Goal: Check status: Check status

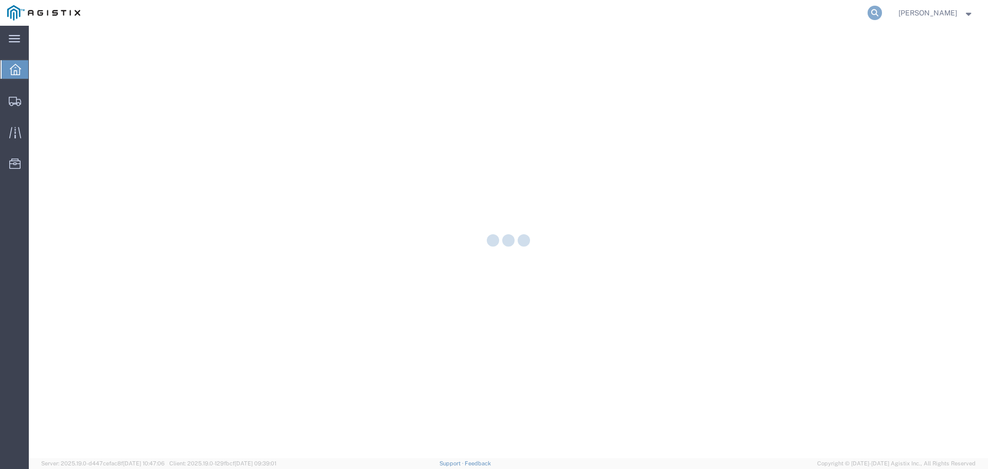
click at [879, 12] on icon at bounding box center [874, 13] width 14 height 14
click at [733, 15] on input "search" at bounding box center [710, 13] width 313 height 25
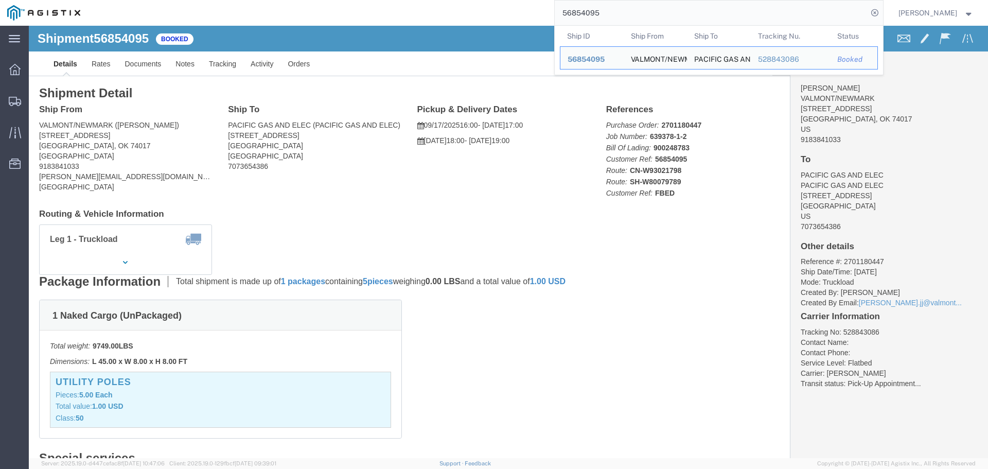
drag, startPoint x: 674, startPoint y: 11, endPoint x: 397, endPoint y: -4, distance: 277.7
click at [397, 0] on html "main_menu Created with Sketch. Collapse Menu Dashboard Shipments Traffic Resour…" at bounding box center [494, 234] width 988 height 469
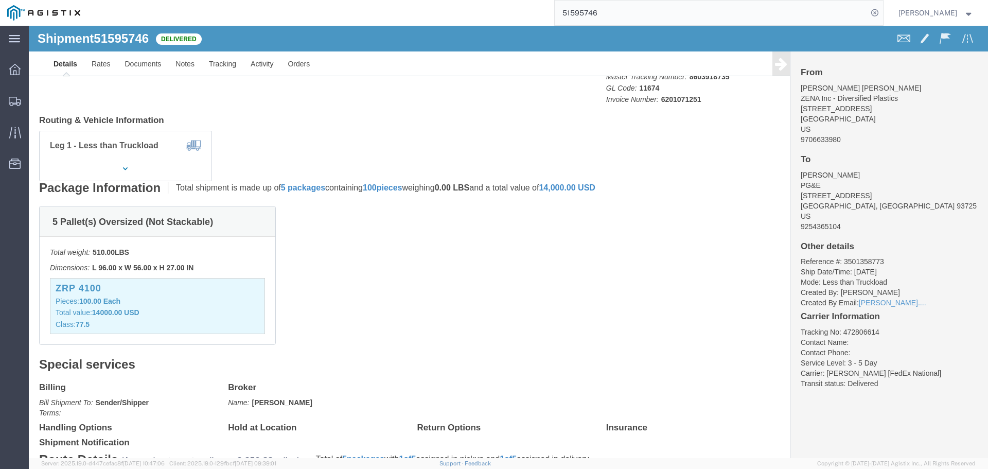
scroll to position [154, 0]
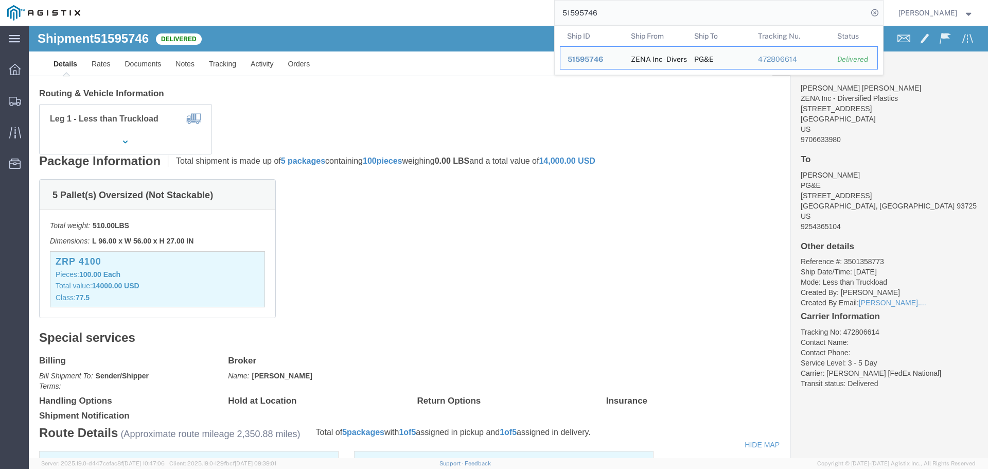
drag, startPoint x: 641, startPoint y: 14, endPoint x: 317, endPoint y: -46, distance: 329.7
click at [317, 0] on html "main_menu Created with Sketch. Collapse Menu Dashboard Shipments Traffic Resour…" at bounding box center [494, 234] width 988 height 469
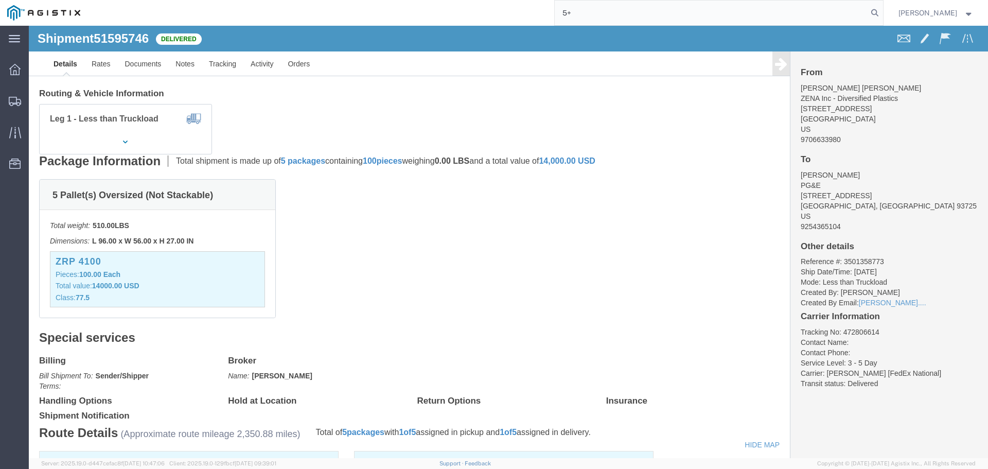
type input "5"
type input "56860576"
